Goal: Information Seeking & Learning: Learn about a topic

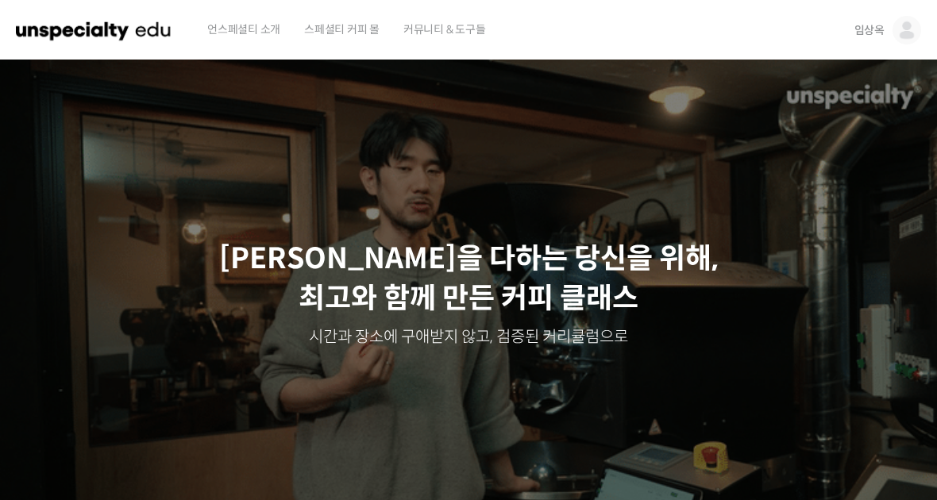
click at [862, 30] on span "임상옥" at bounding box center [869, 30] width 30 height 14
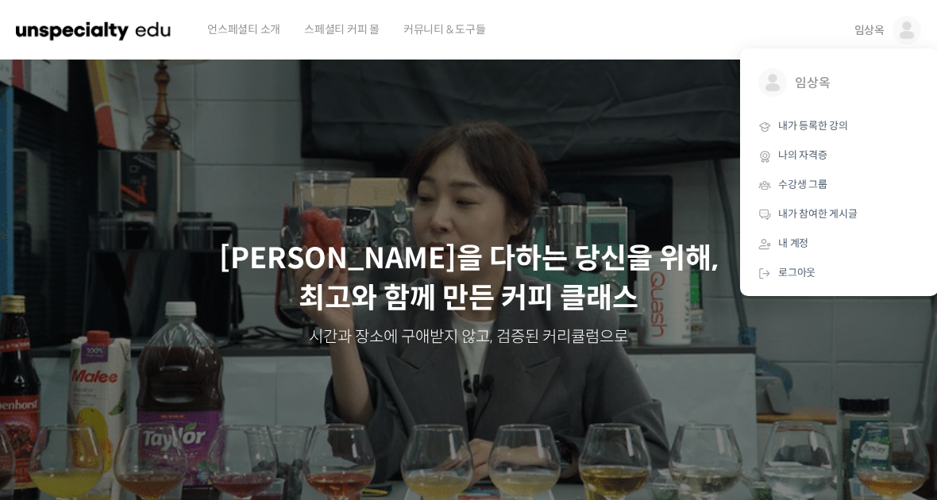
click at [823, 117] on link "내가 등록한 강의" at bounding box center [839, 126] width 186 height 29
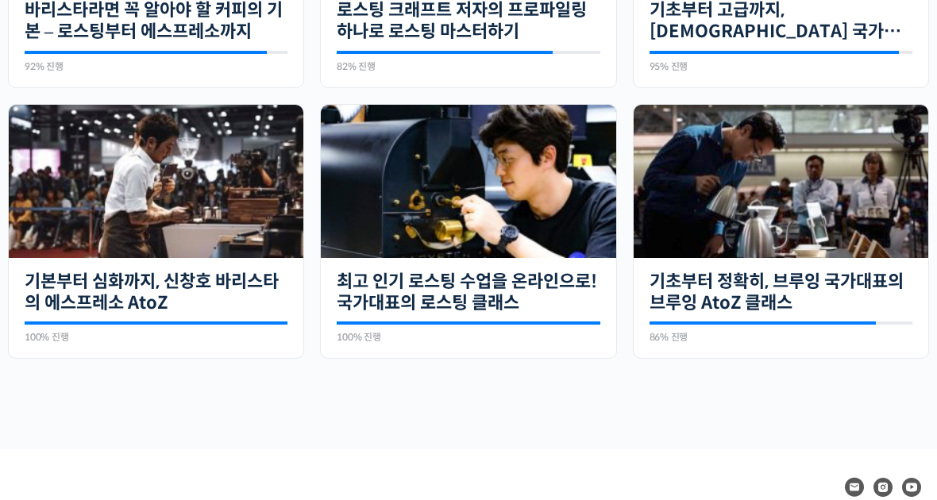
scroll to position [574, 0]
click at [786, 295] on link "기초부터 정확히, 브루잉 국가대표의 브루잉 AtoZ 클래스" at bounding box center [780, 293] width 263 height 44
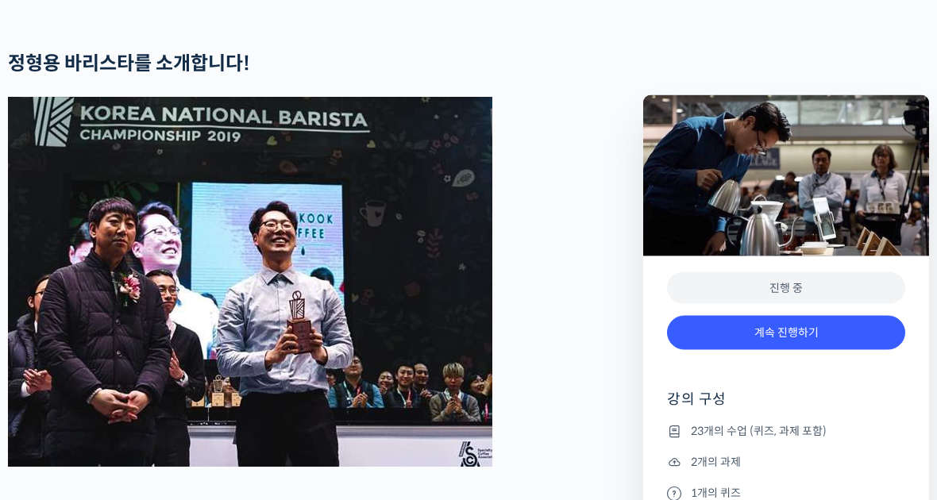
scroll to position [641, 0]
click at [756, 330] on link "계속 진행하기" at bounding box center [786, 333] width 238 height 34
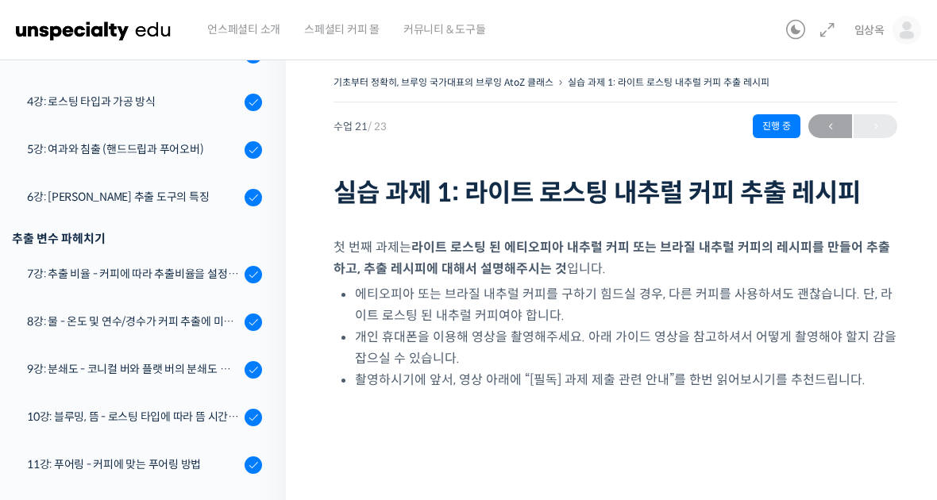
scroll to position [528, 0]
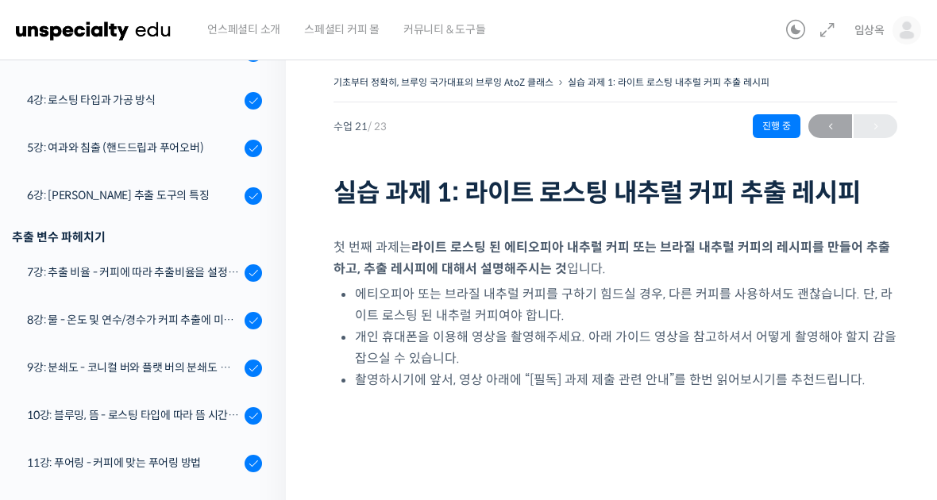
click at [207, 373] on div "9강: 분쇄도 - 코니컬 버와 플랫 버의 분쇄도 차이는 왜 추출 결과물에 영향을 미치는가" at bounding box center [133, 367] width 213 height 17
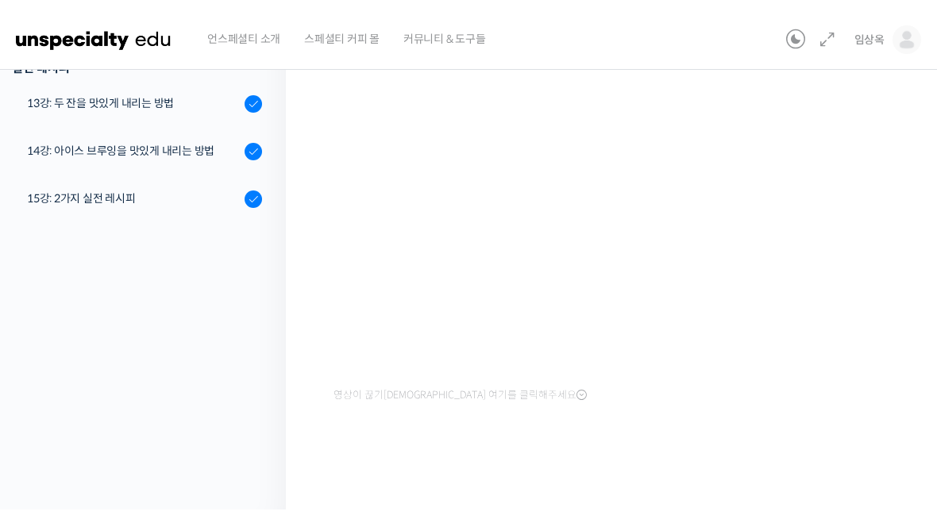
scroll to position [266, 0]
